Goal: Check status: Check status

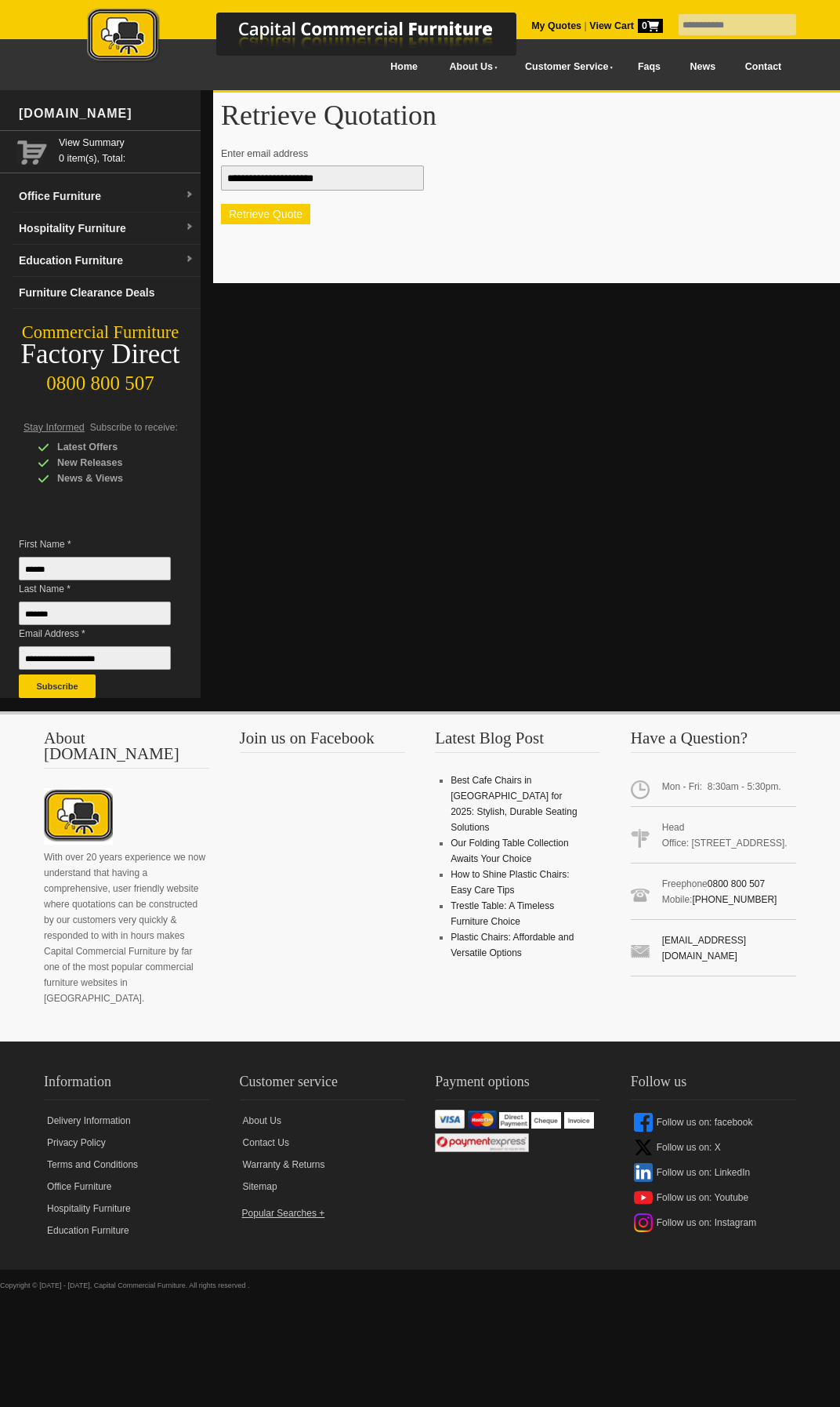
click at [258, 218] on button "Retrieve Quote" at bounding box center [266, 214] width 89 height 20
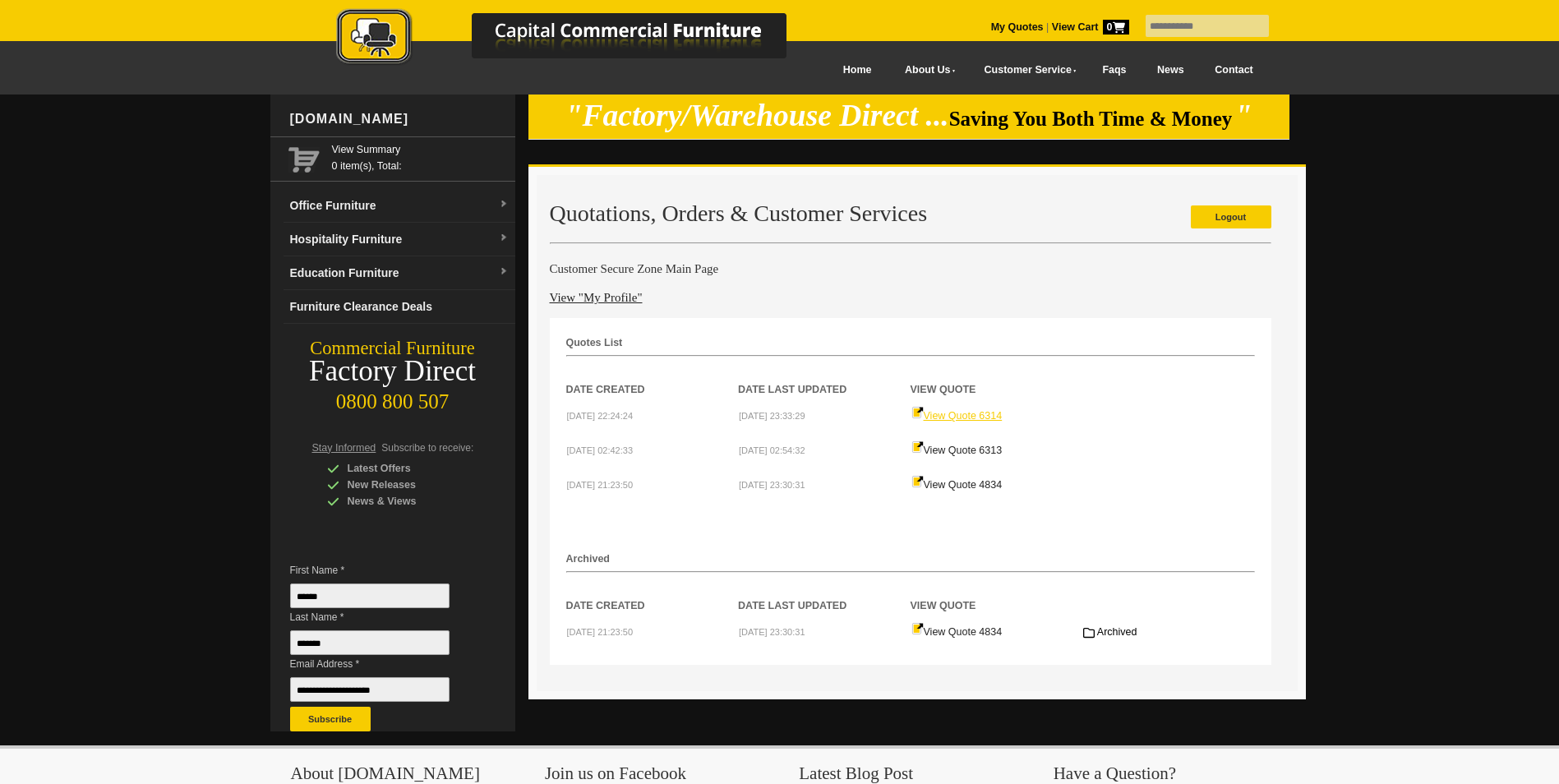
click at [965, 417] on link "View Quote 6314" at bounding box center [958, 416] width 92 height 12
click at [591, 301] on link "View "My Profile"" at bounding box center [595, 297] width 93 height 13
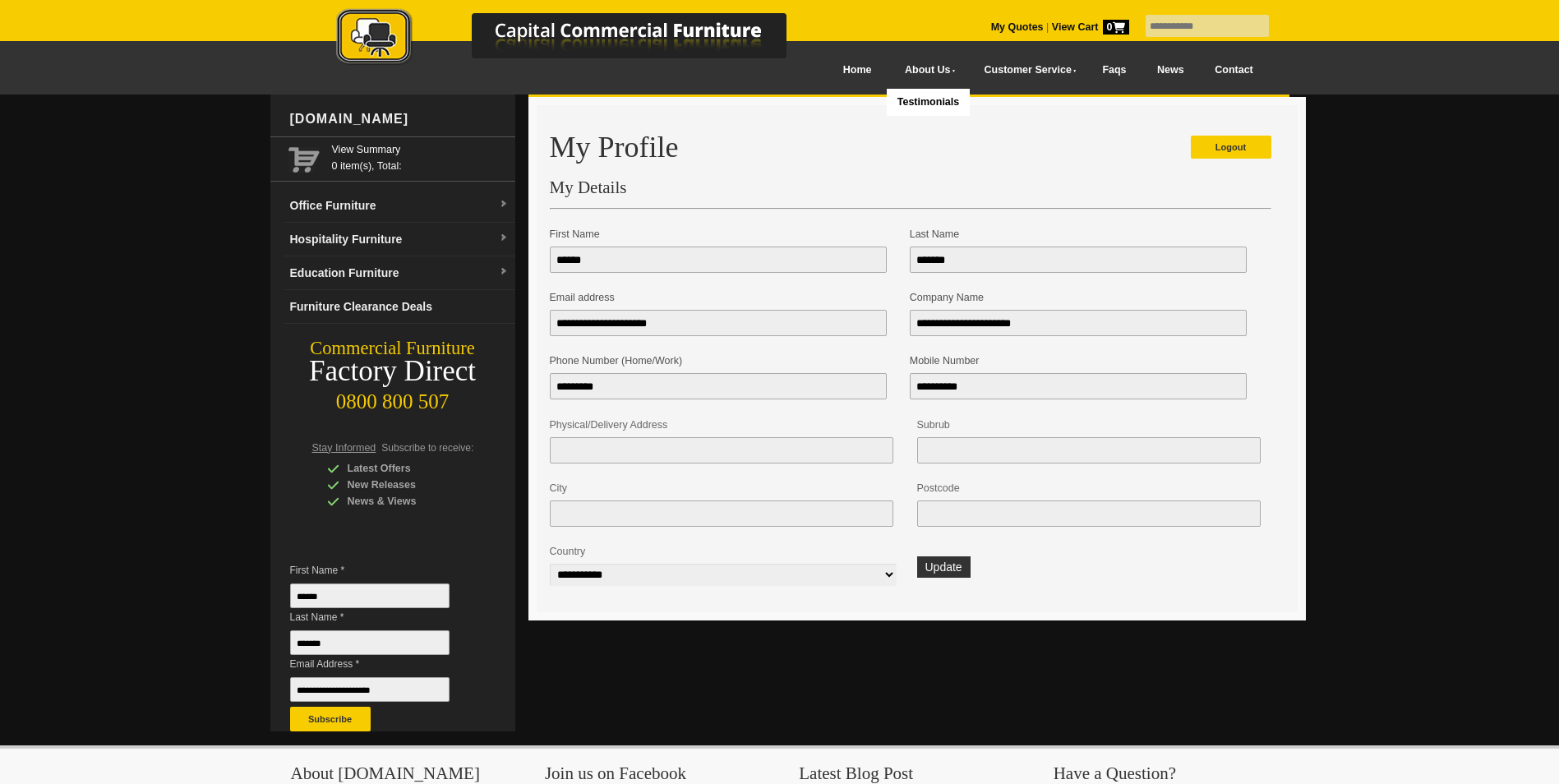
click at [832, 69] on picture at bounding box center [579, 65] width 576 height 12
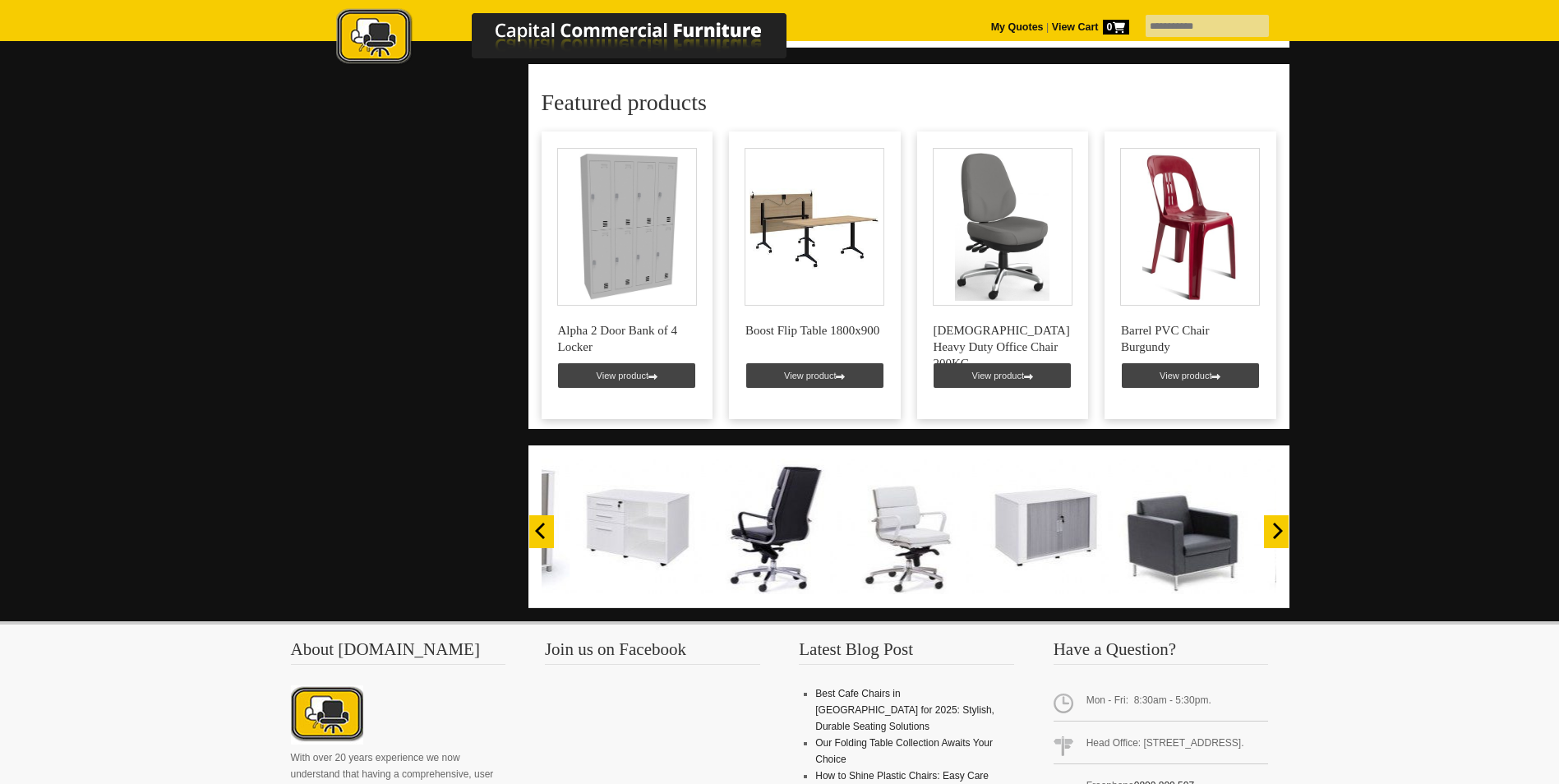
scroll to position [1036, 0]
